Goal: Find specific page/section: Find specific page/section

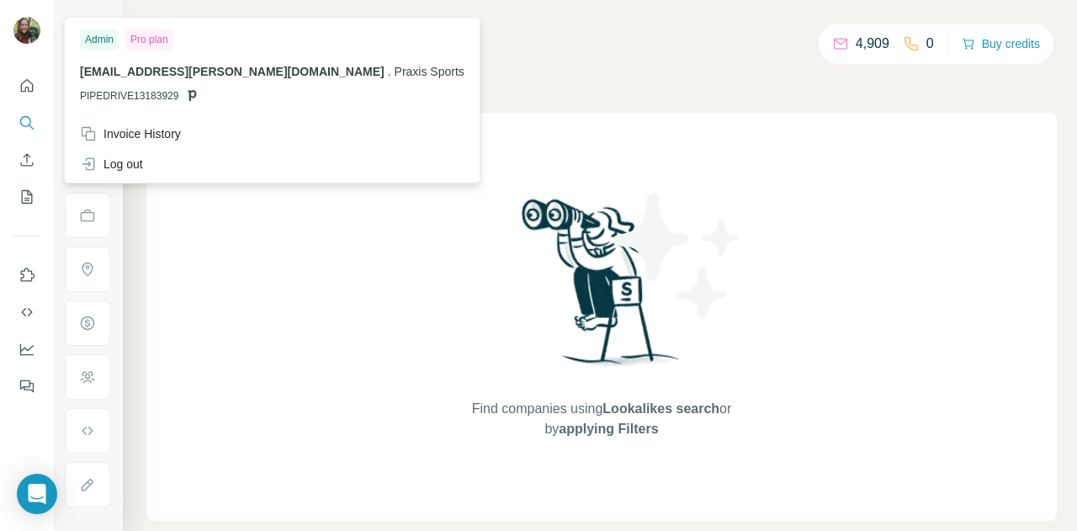
click at [24, 31] on img at bounding box center [26, 30] width 27 height 27
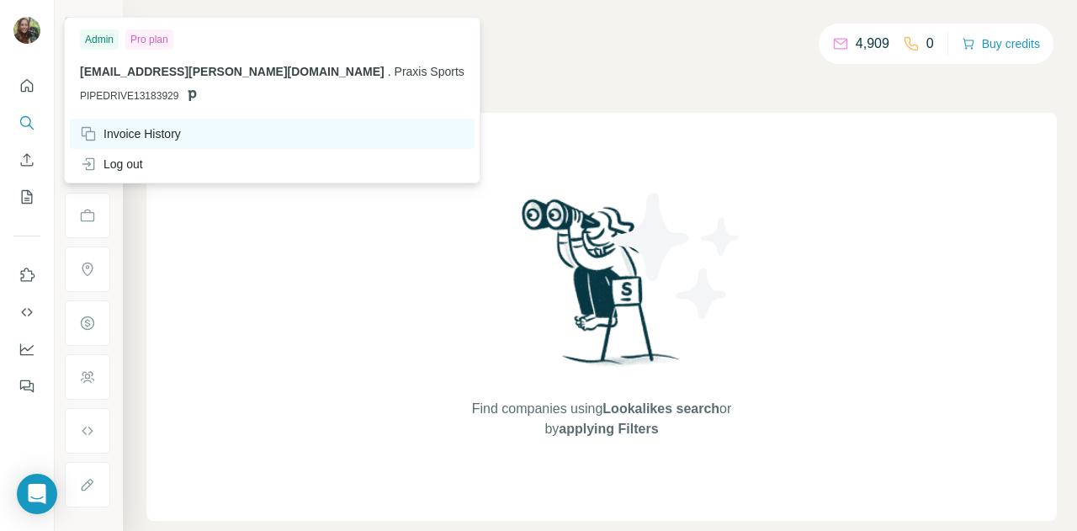
click at [151, 133] on div "Invoice History" at bounding box center [130, 133] width 101 height 17
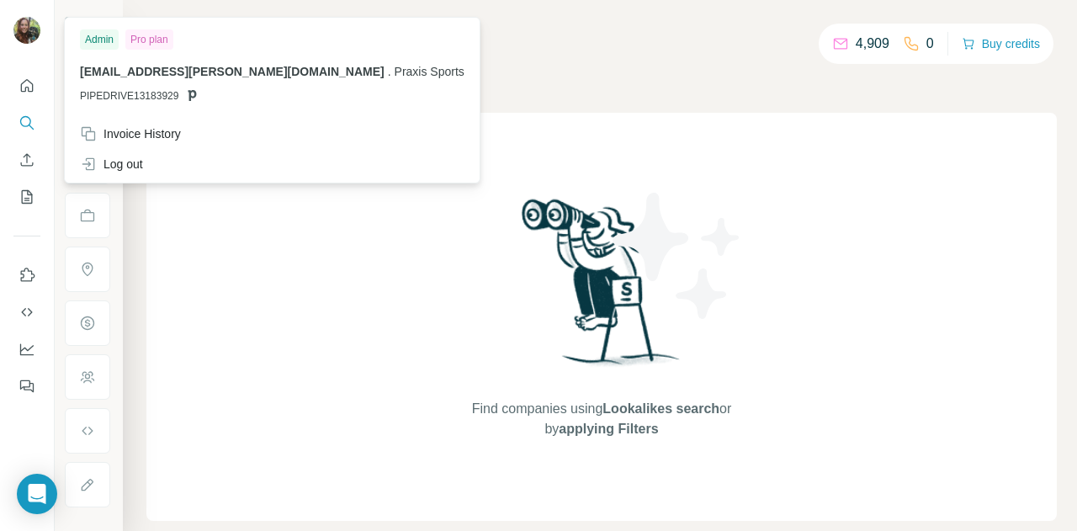
click at [46, 31] on div at bounding box center [29, 33] width 49 height 56
click at [28, 35] on img at bounding box center [26, 30] width 27 height 27
click at [137, 38] on div "Pro plan" at bounding box center [149, 39] width 48 height 20
click at [422, 119] on div "Find companies using Lookalikes search or by applying Filters" at bounding box center [601, 317] width 911 height 408
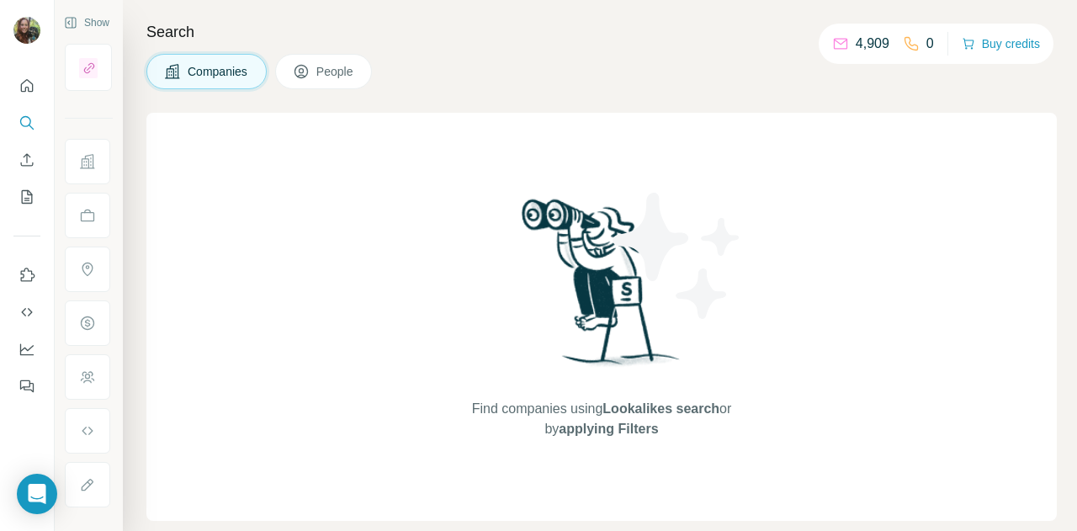
click at [361, 82] on button "People" at bounding box center [324, 71] width 98 height 35
